Goal: Information Seeking & Learning: Learn about a topic

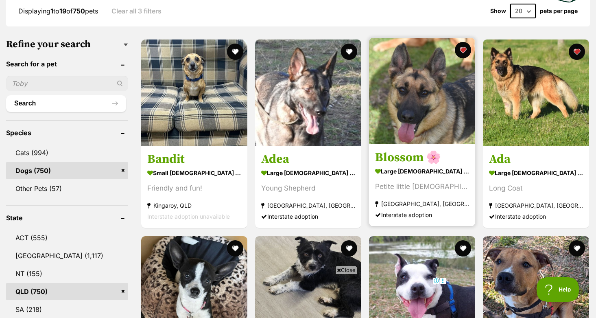
scroll to position [226, 0]
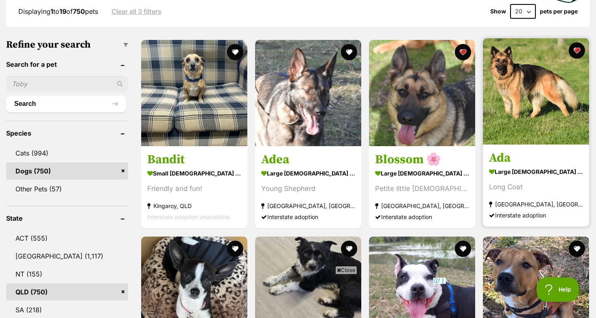
click at [506, 100] on img at bounding box center [536, 91] width 106 height 106
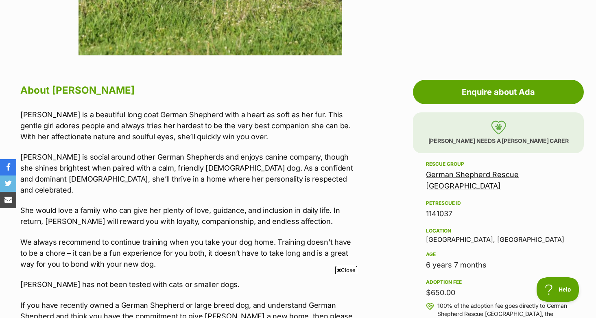
scroll to position [377, 0]
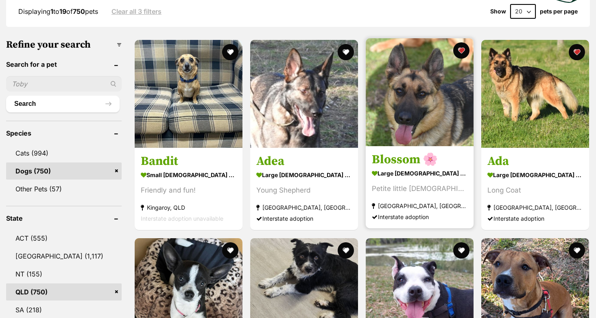
click at [402, 107] on img at bounding box center [420, 92] width 108 height 108
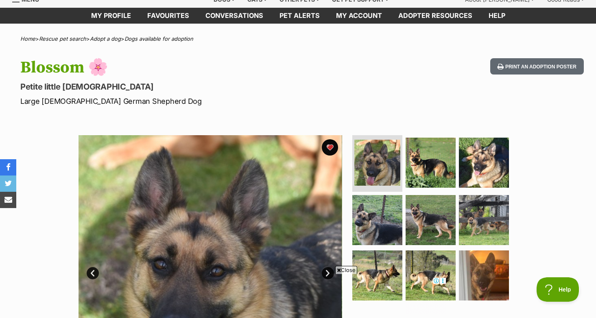
scroll to position [35, 0]
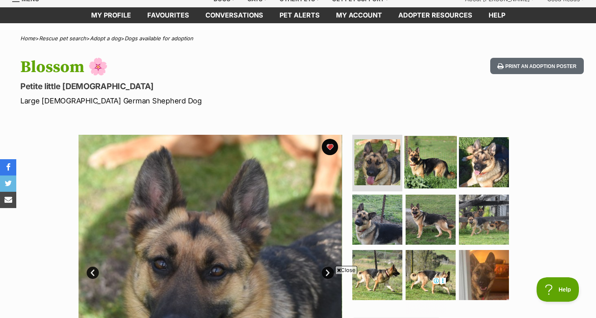
click at [422, 156] on img at bounding box center [430, 161] width 52 height 52
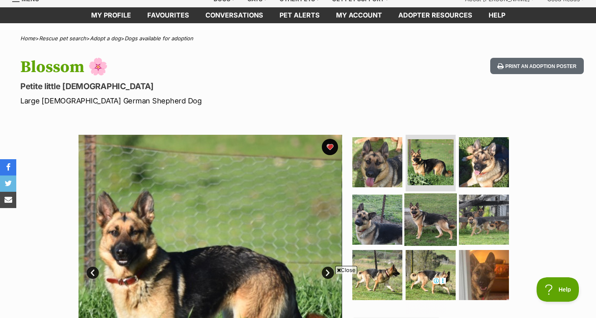
click at [437, 219] on img at bounding box center [430, 219] width 52 height 52
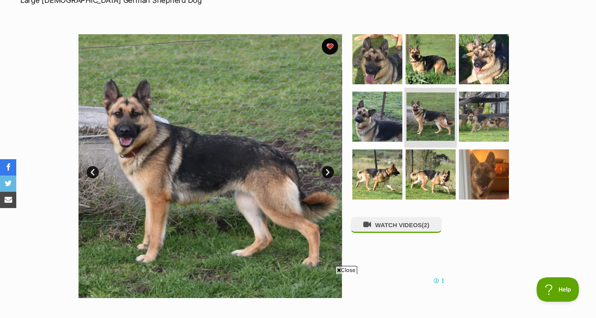
scroll to position [139, 0]
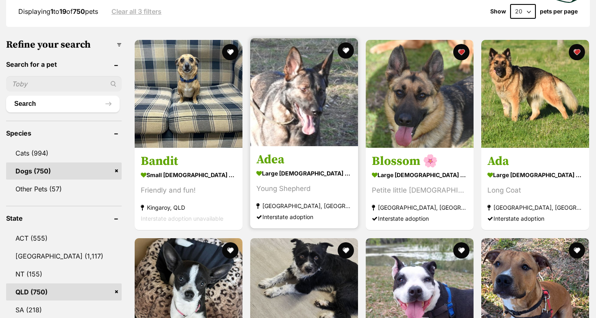
scroll to position [226, 0]
click at [288, 111] on img at bounding box center [304, 92] width 108 height 108
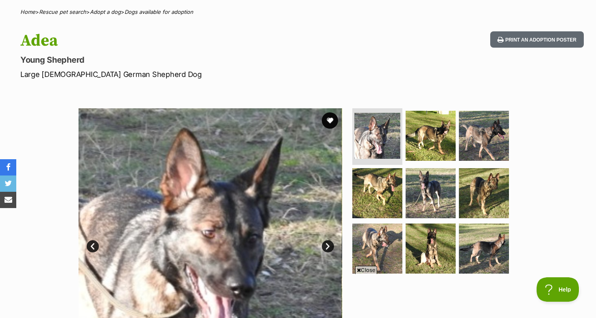
scroll to position [60, 0]
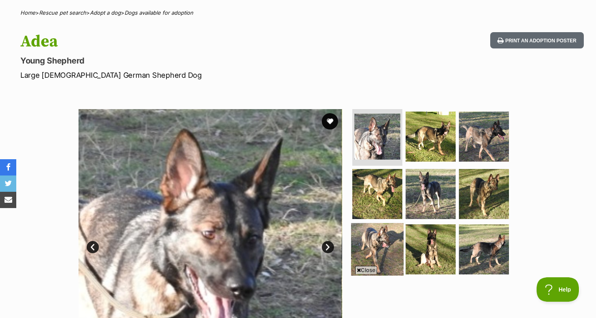
click at [365, 231] on img at bounding box center [377, 249] width 52 height 52
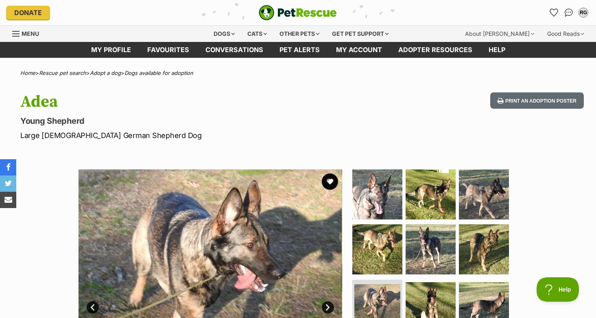
scroll to position [0, 0]
click at [277, 8] on img "PetRescue" at bounding box center [298, 12] width 78 height 15
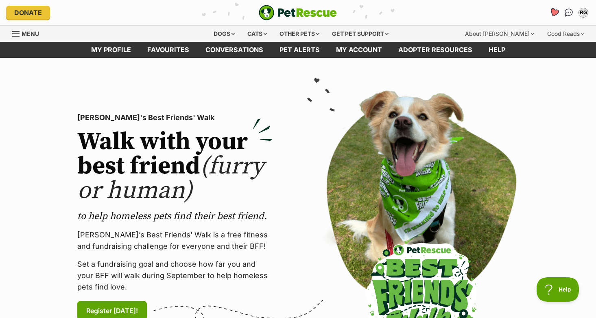
click at [553, 16] on icon "Favourites" at bounding box center [554, 12] width 10 height 9
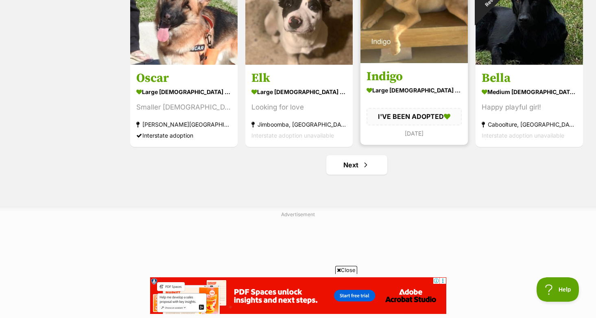
scroll to position [1067, 0]
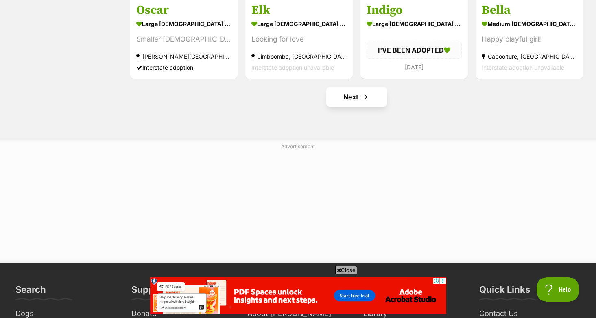
click at [366, 100] on span "Next page" at bounding box center [366, 97] width 8 height 10
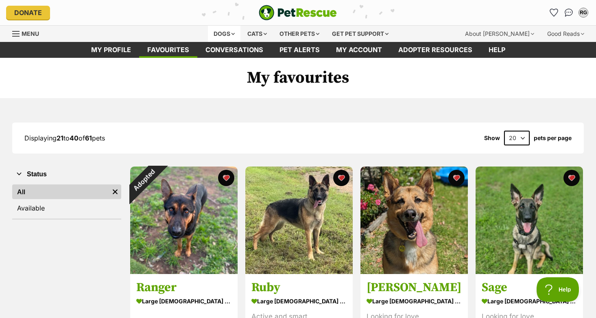
click at [225, 33] on div "Dogs" at bounding box center [224, 34] width 33 height 16
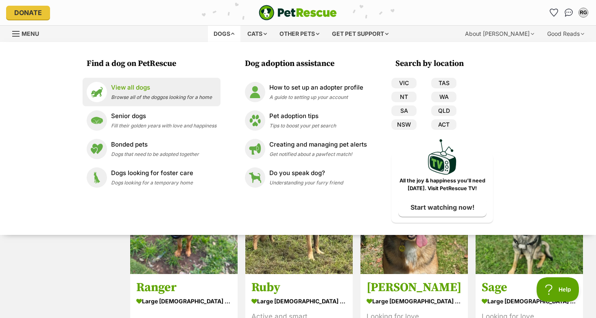
click at [205, 91] on p "View all dogs" at bounding box center [161, 87] width 101 height 9
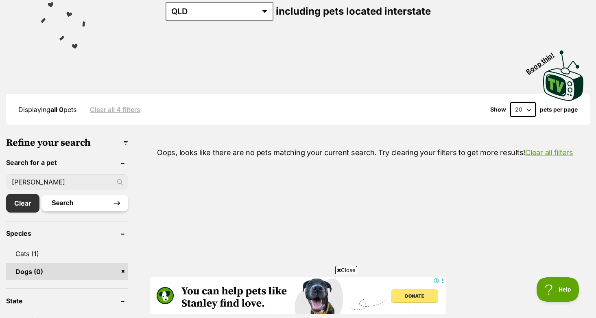
scroll to position [131, 0]
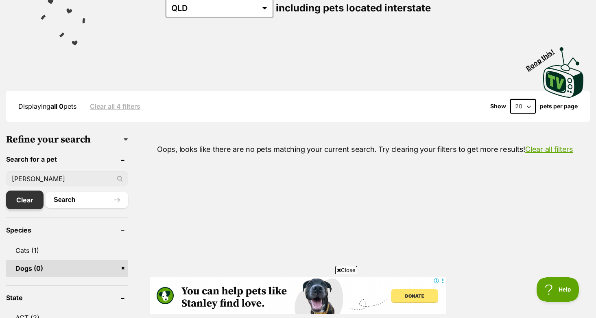
click at [25, 202] on link "Clear" at bounding box center [24, 199] width 37 height 19
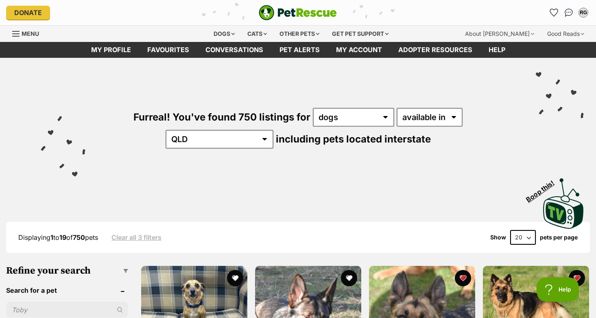
click at [547, 7] on div "RG My account RG Rachel Gill Edit profile Log out Pet alerts Pet alert matches …" at bounding box center [492, 12] width 194 height 13
click at [549, 8] on li "Account quick links" at bounding box center [553, 12] width 13 height 13
click at [551, 8] on link "Favourites" at bounding box center [553, 12] width 17 height 17
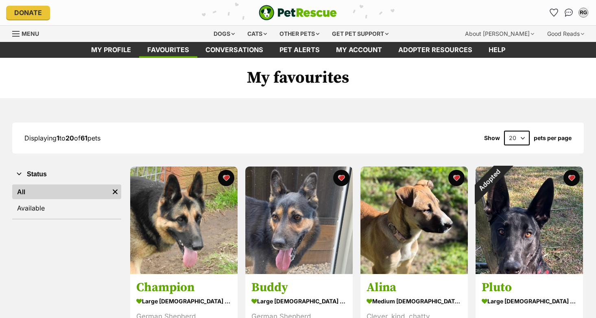
click at [513, 2] on div "Donate PetRescue home RG My account RG [PERSON_NAME] Edit profile Log out Pet a…" at bounding box center [298, 12] width 584 height 25
click at [224, 35] on div "Dogs" at bounding box center [224, 34] width 33 height 16
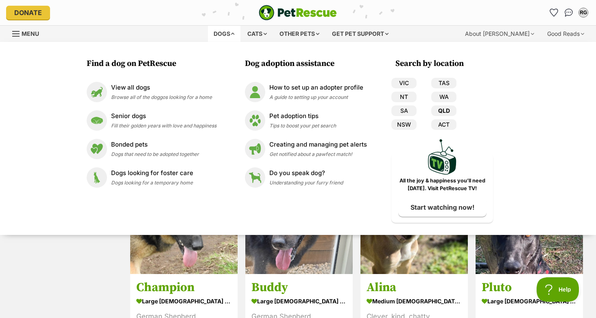
click at [438, 107] on link "QLD" at bounding box center [443, 110] width 25 height 11
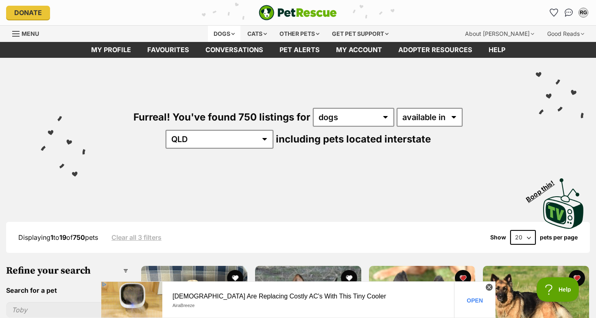
click at [233, 32] on div "Dogs" at bounding box center [224, 34] width 33 height 16
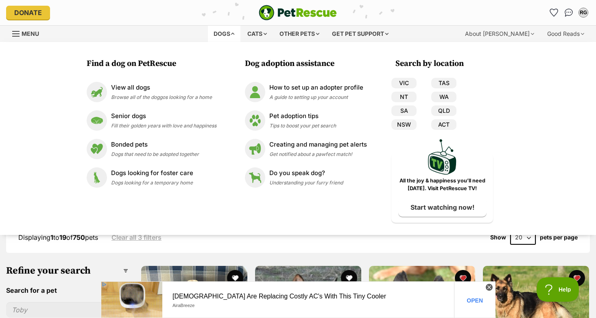
click at [411, 26] on div "Dogs Find a dog on PetRescue View all dogs Browse all of the doggos looking for…" at bounding box center [301, 34] width 289 height 16
